Goal: Communication & Community: Share content

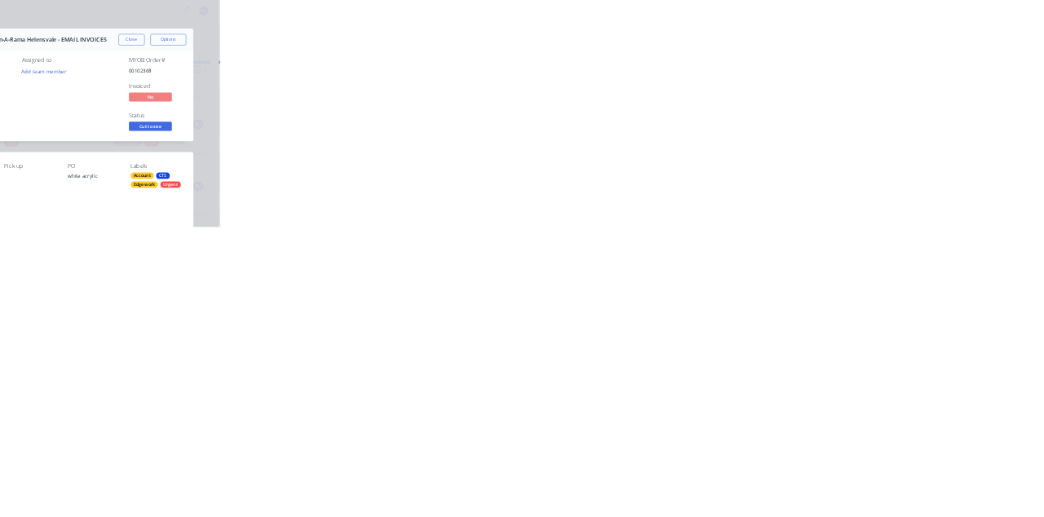
click at [872, 94] on button "Close" at bounding box center [843, 90] width 60 height 26
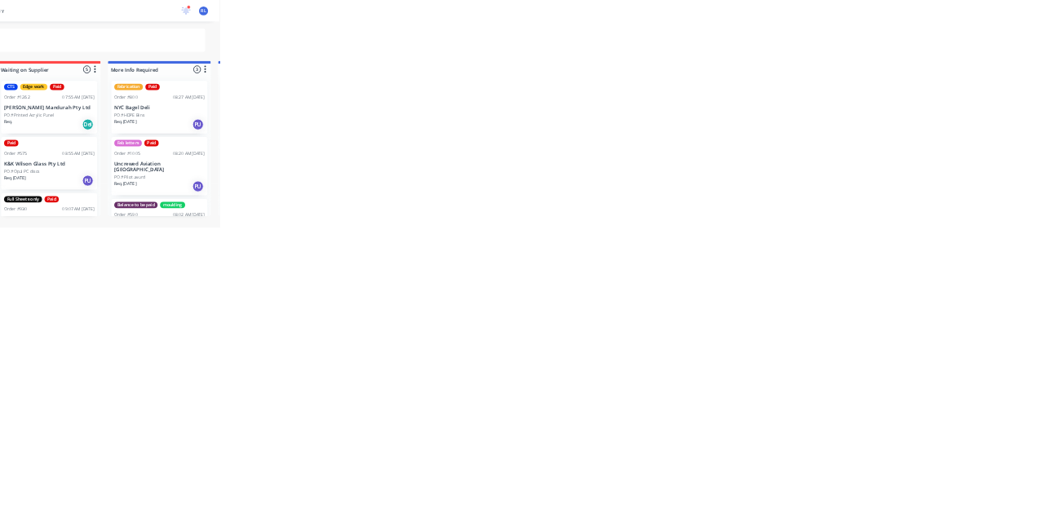
scroll to position [600, 0]
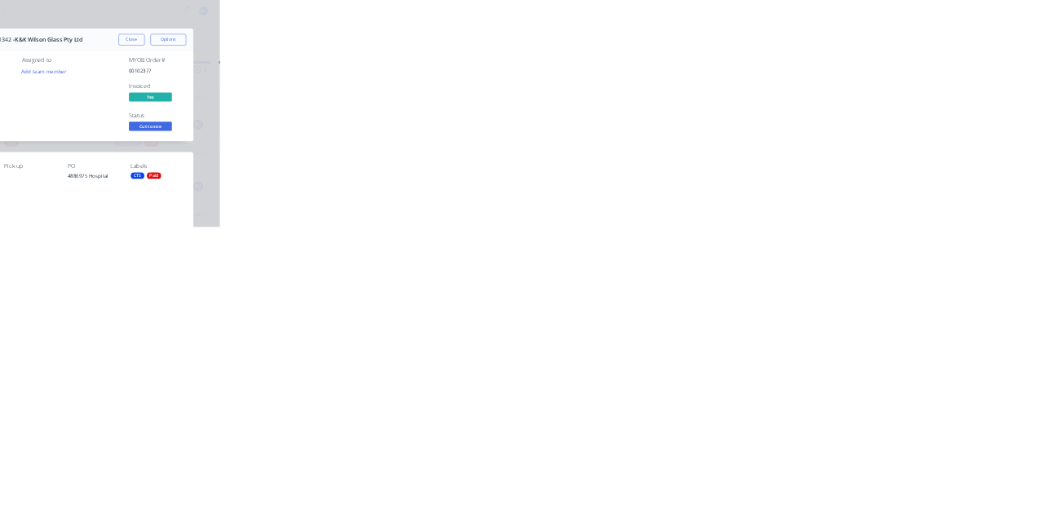
click at [872, 90] on button "Close" at bounding box center [843, 90] width 60 height 26
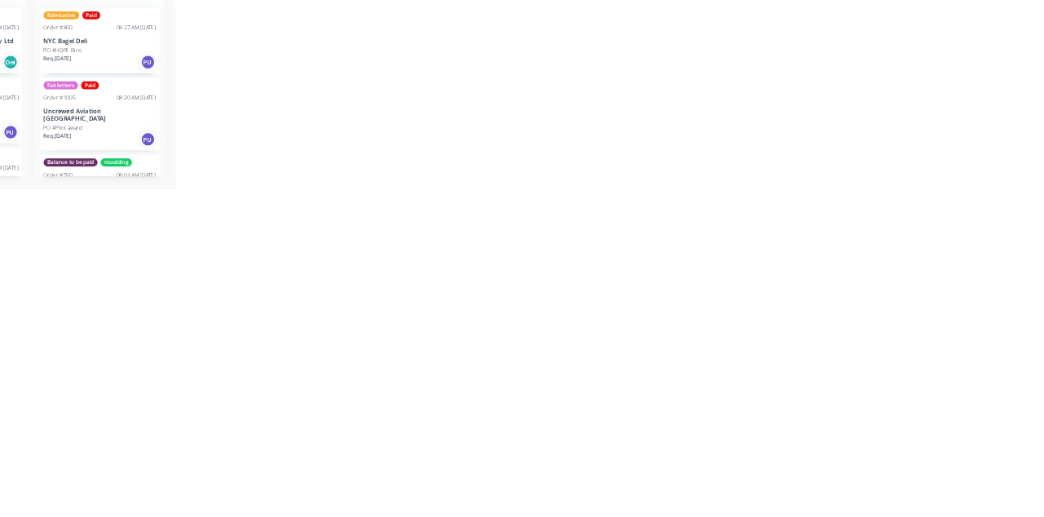
scroll to position [0, 0]
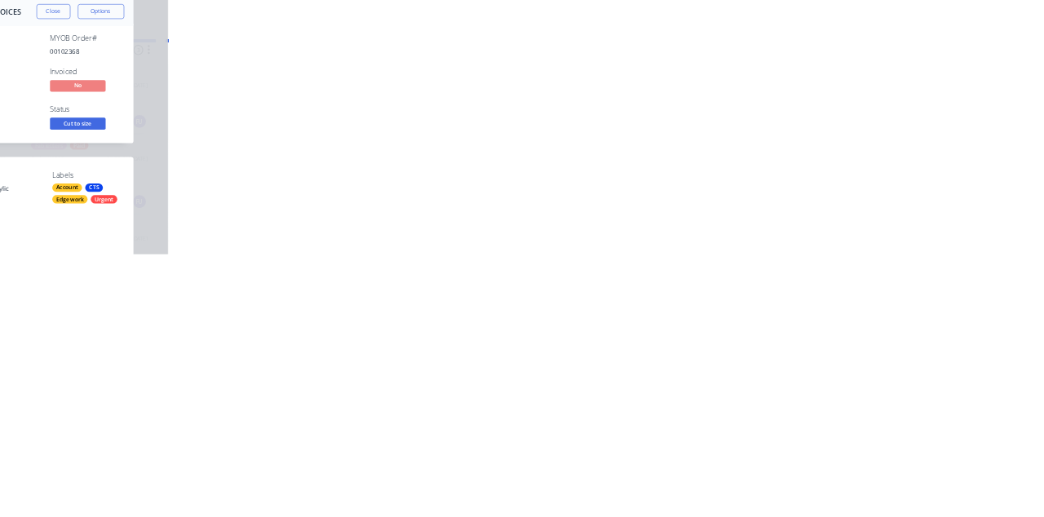
click at [216, 130] on button "Collaborate" at bounding box center [138, 142] width 155 height 41
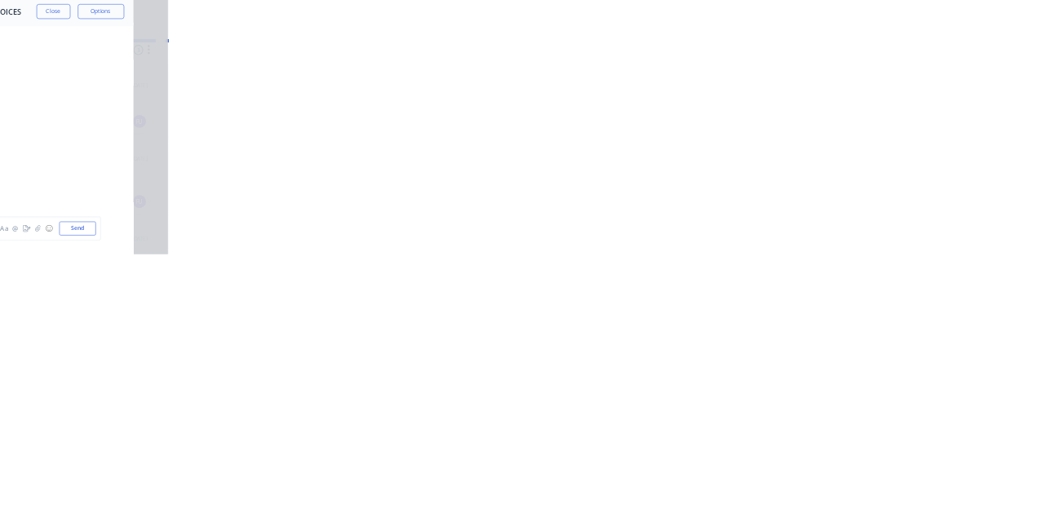
click at [734, 480] on div at bounding box center [525, 471] width 418 height 17
click at [917, 484] on button "Send" at bounding box center [885, 471] width 64 height 24
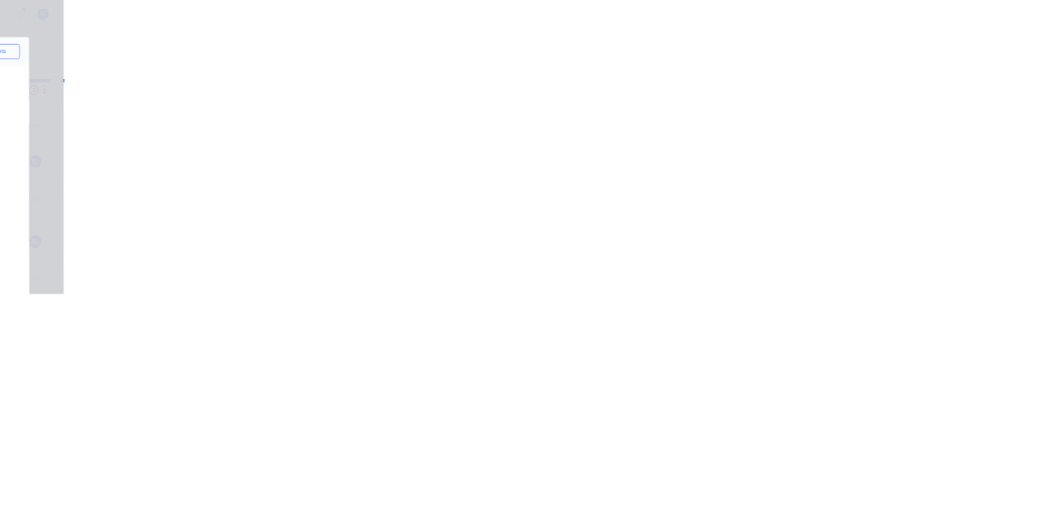
click at [872, 80] on button "Close" at bounding box center [843, 90] width 60 height 26
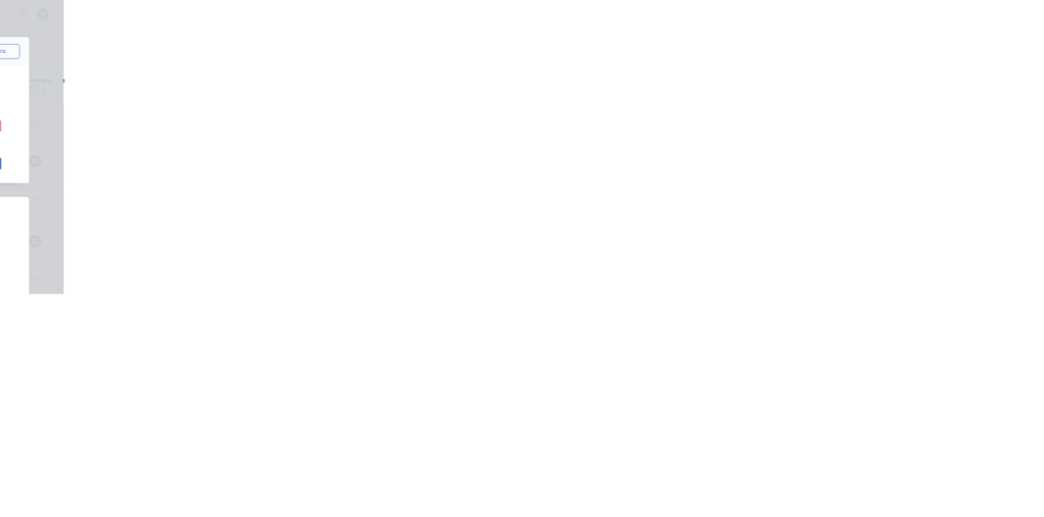
click at [872, 89] on button "Close" at bounding box center [843, 90] width 60 height 26
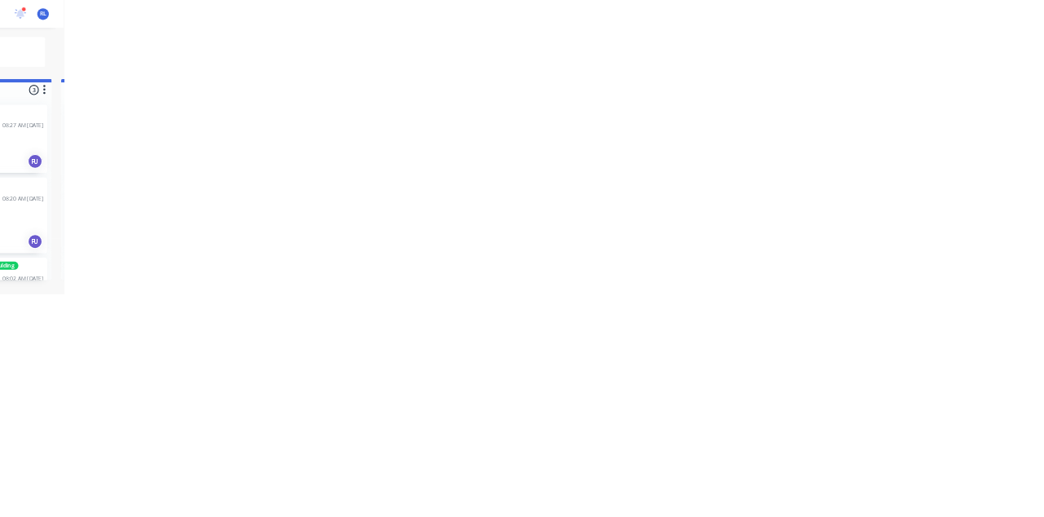
scroll to position [507, 0]
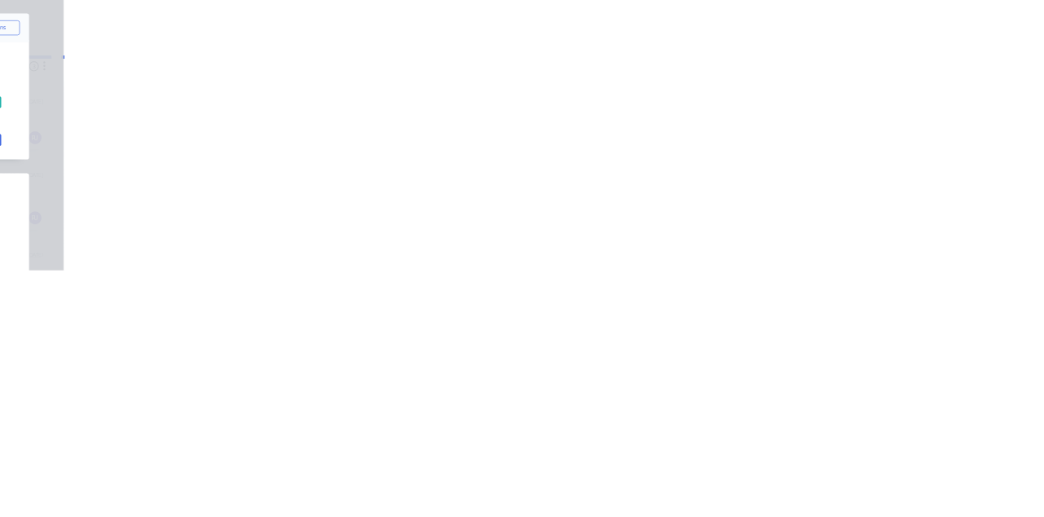
click at [170, 135] on div "Collaborate" at bounding box center [138, 142] width 64 height 15
click at [734, 480] on div at bounding box center [525, 471] width 418 height 17
click at [917, 484] on button "Send" at bounding box center [885, 471] width 64 height 24
click at [872, 90] on button "Close" at bounding box center [843, 90] width 60 height 26
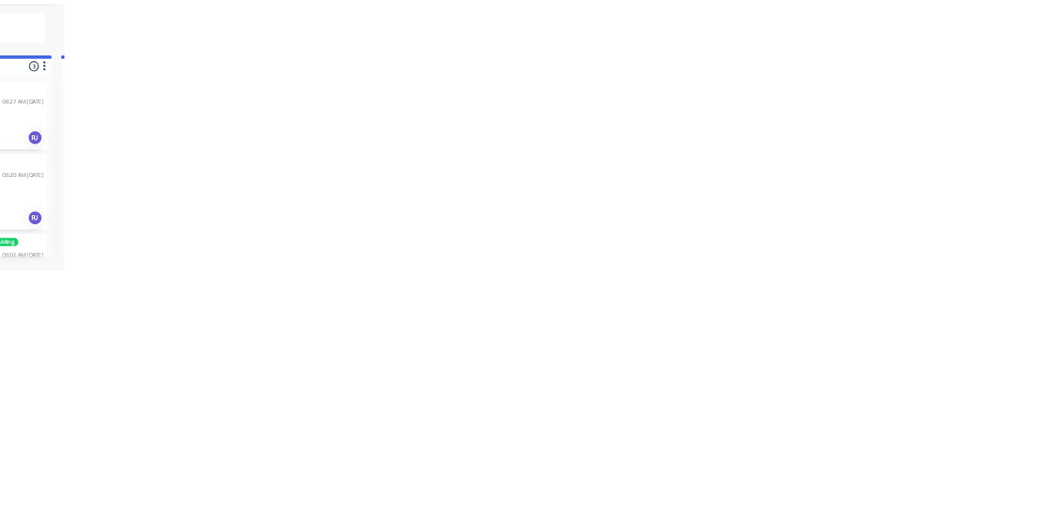
scroll to position [421, 0]
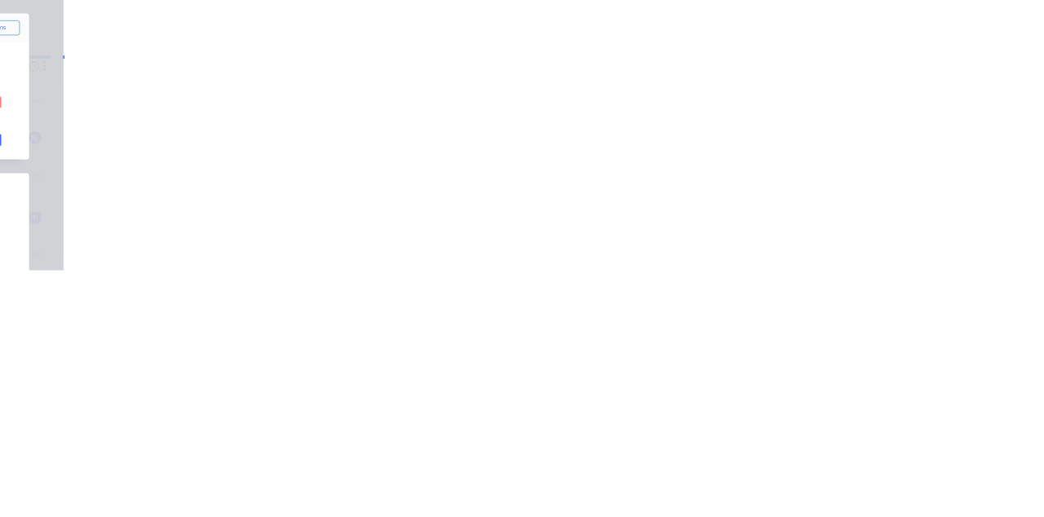
click at [170, 144] on div "Collaborate" at bounding box center [138, 142] width 64 height 15
